Goal: Task Accomplishment & Management: Use online tool/utility

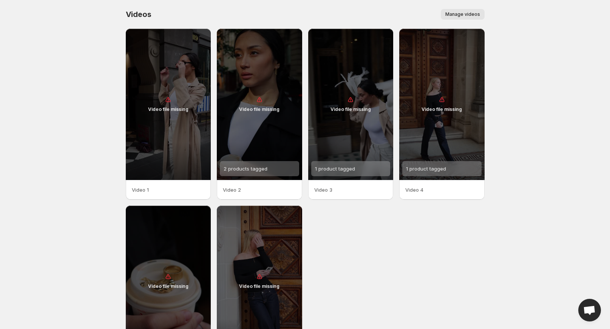
click at [453, 14] on span "Manage videos" at bounding box center [462, 14] width 35 height 6
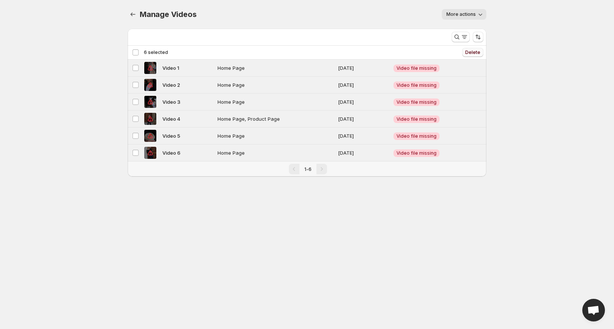
click at [469, 52] on span "Delete" at bounding box center [472, 52] width 15 height 6
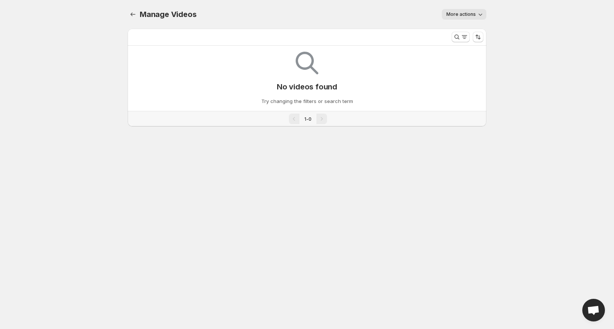
click at [462, 15] on span "More actions" at bounding box center [460, 14] width 29 height 6
click at [328, 12] on div "More actions" at bounding box center [345, 14] width 281 height 11
click at [486, 14] on div "Manage Videos. This page is ready Manage Videos More actions More actions More …" at bounding box center [307, 72] width 377 height 145
click at [473, 13] on span "More actions" at bounding box center [460, 14] width 29 height 6
click at [486, 30] on span "Regenerate missing previews" at bounding box center [482, 30] width 70 height 6
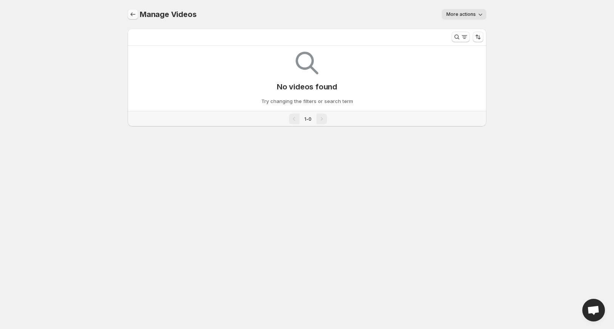
click at [135, 14] on icon "Manage Videos" at bounding box center [133, 15] width 8 height 8
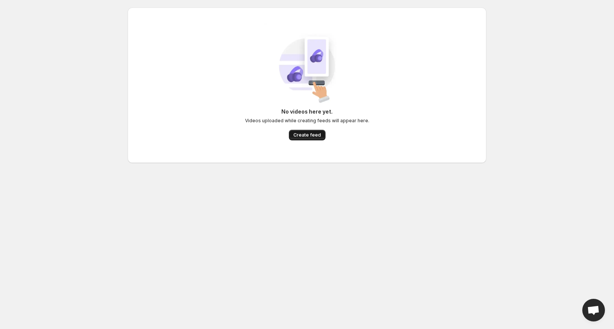
click at [312, 137] on span "Create feed" at bounding box center [307, 135] width 28 height 6
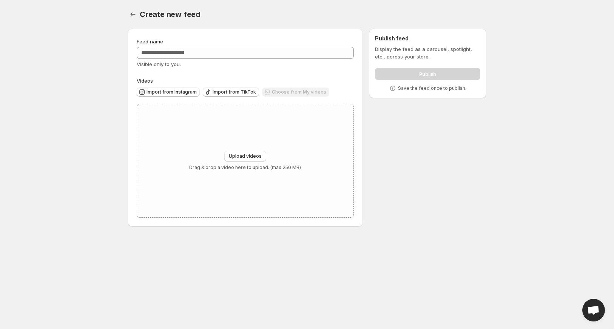
click at [292, 91] on div "Choose from My videos" at bounding box center [295, 93] width 67 height 10
click at [295, 94] on div "Choose from My videos" at bounding box center [295, 93] width 67 height 10
click at [296, 93] on div "Choose from My videos" at bounding box center [295, 93] width 67 height 10
click at [253, 159] on span "Upload videos" at bounding box center [245, 156] width 33 height 6
type input "**********"
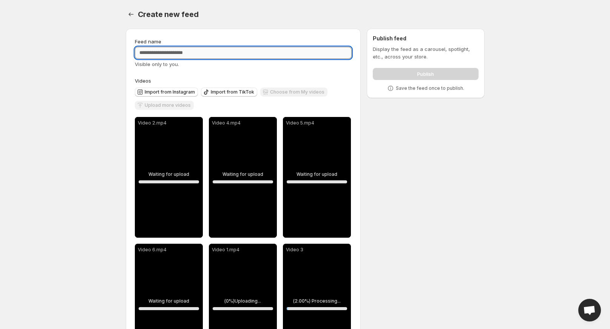
click at [208, 54] on input "Feed name" at bounding box center [243, 53] width 217 height 12
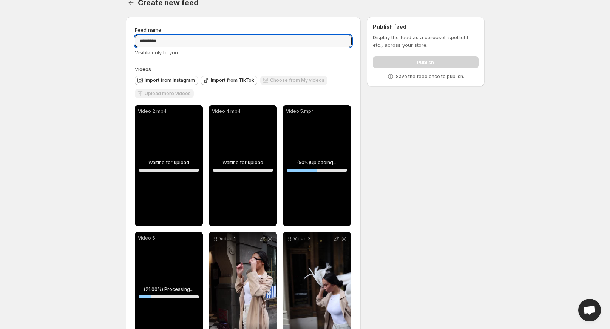
scroll to position [54, 0]
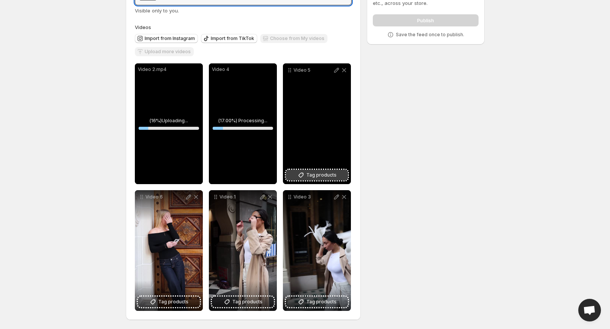
type input "*********"
click at [322, 177] on span "Tag products" at bounding box center [321, 175] width 30 height 8
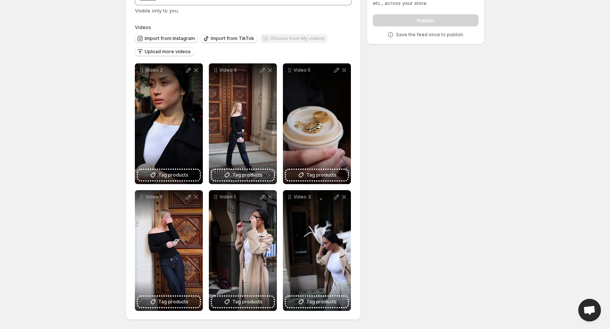
scroll to position [0, 0]
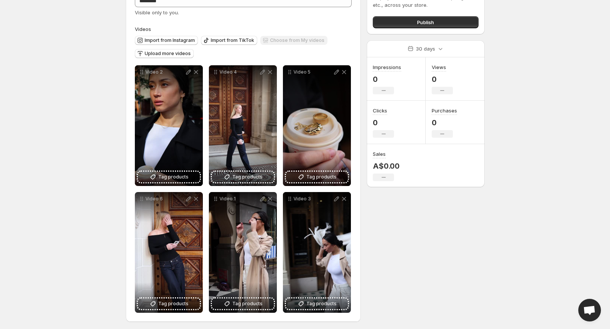
scroll to position [54, 0]
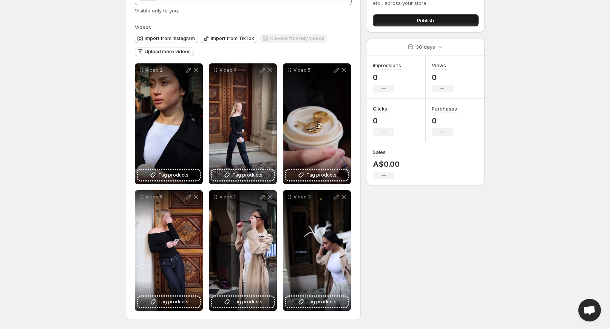
click at [429, 21] on span "Publish" at bounding box center [425, 21] width 17 height 8
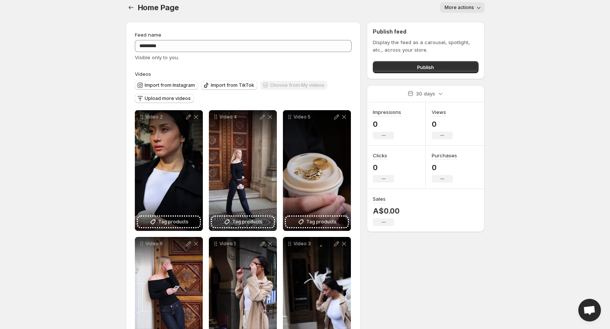
scroll to position [0, 0]
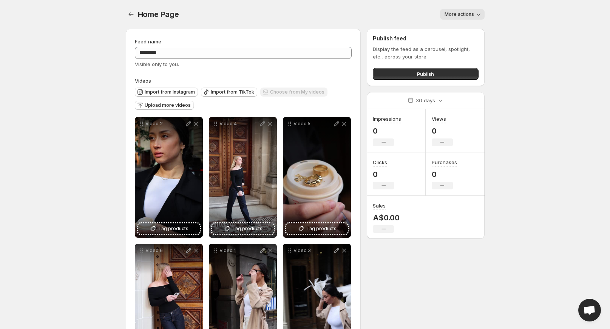
click at [138, 16] on span "Home Page" at bounding box center [158, 14] width 41 height 9
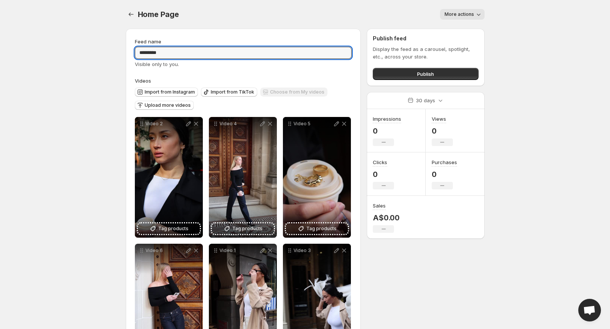
drag, startPoint x: 184, startPoint y: 51, endPoint x: 130, endPoint y: 49, distance: 54.0
click at [130, 49] on div "Feed name ********* Visible only to you. Videos Import from Instagram Import fr…" at bounding box center [243, 201] width 235 height 345
type input "**********"
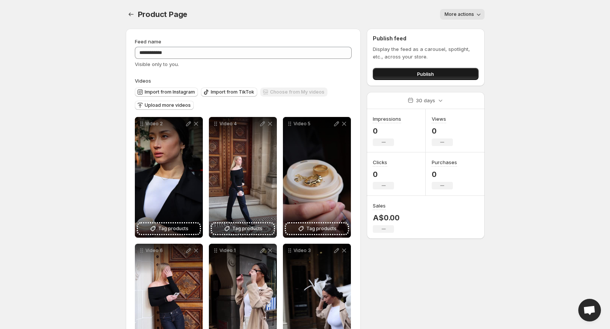
click at [444, 72] on button "Publish" at bounding box center [425, 74] width 105 height 12
click at [127, 13] on icon "Settings" at bounding box center [131, 15] width 8 height 8
